Goal: Go to known website: Go to known website

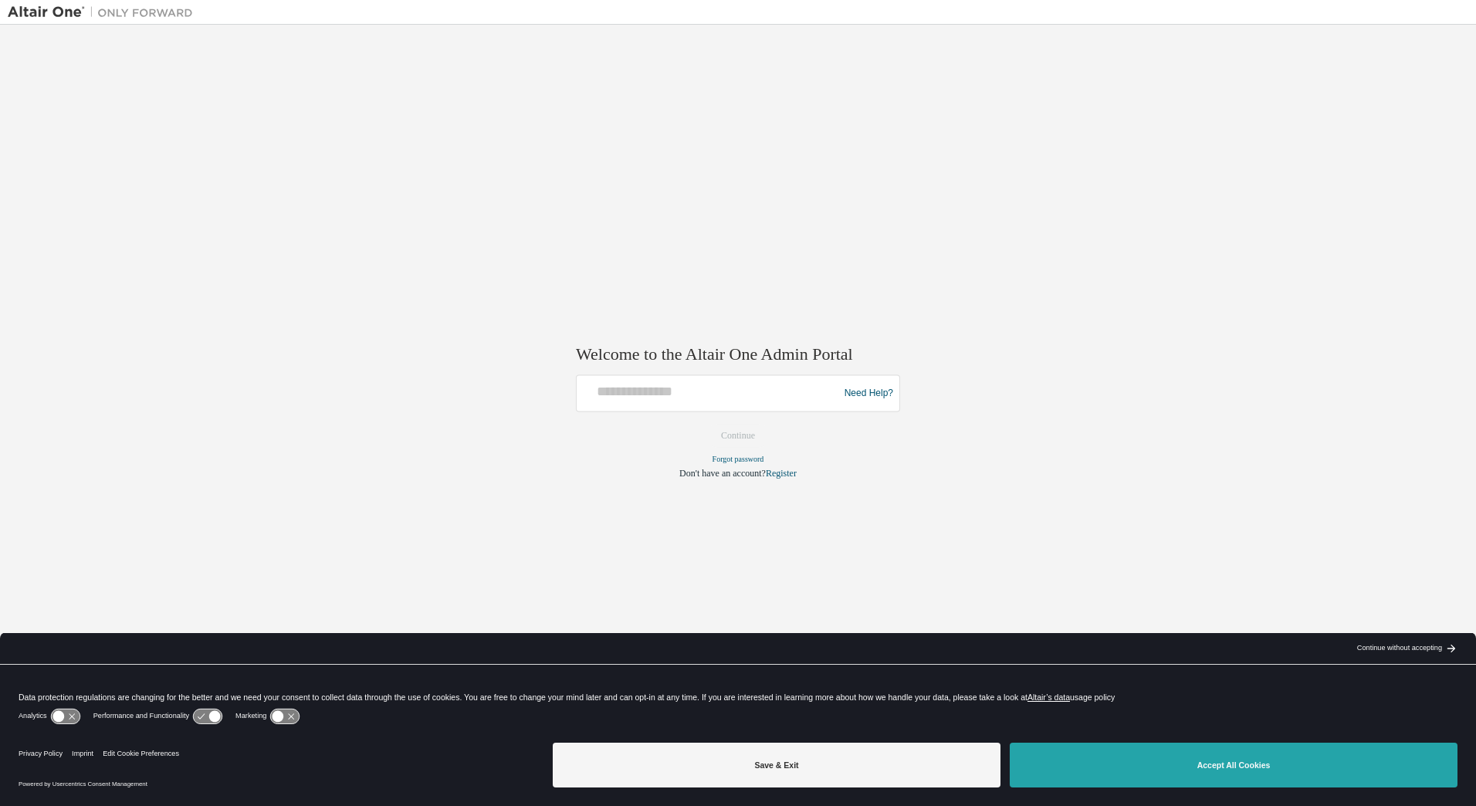
click at [1127, 763] on button "Accept All Cookies" at bounding box center [1234, 764] width 448 height 45
